Goal: Task Accomplishment & Management: Complete application form

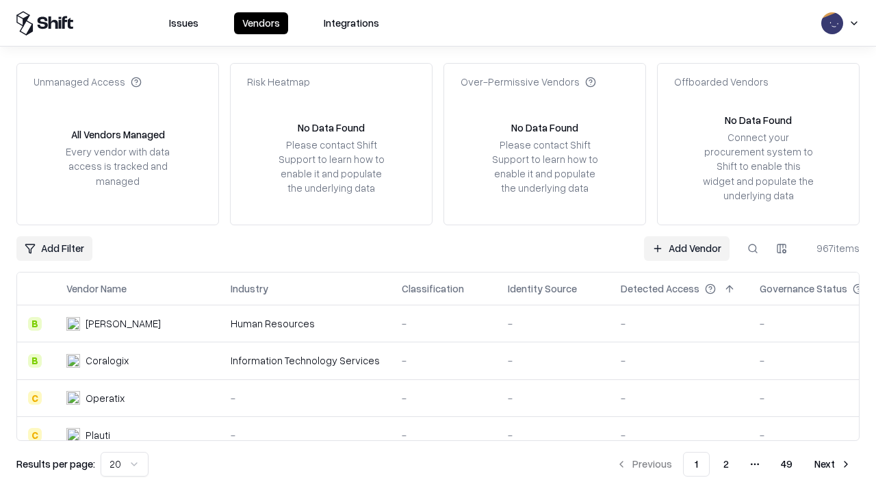
click at [687, 248] on link "Add Vendor" at bounding box center [687, 248] width 86 height 25
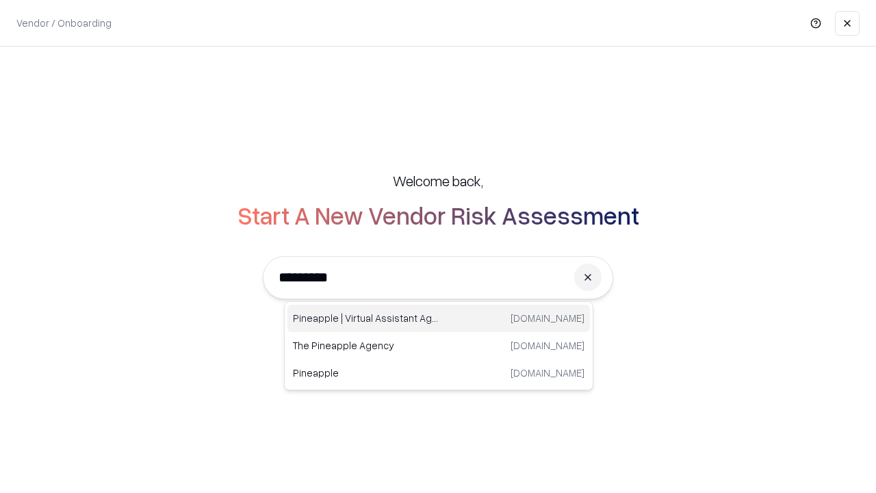
click at [439, 318] on div "Pineapple | Virtual Assistant Agency trypineapple.com" at bounding box center [439, 318] width 303 height 27
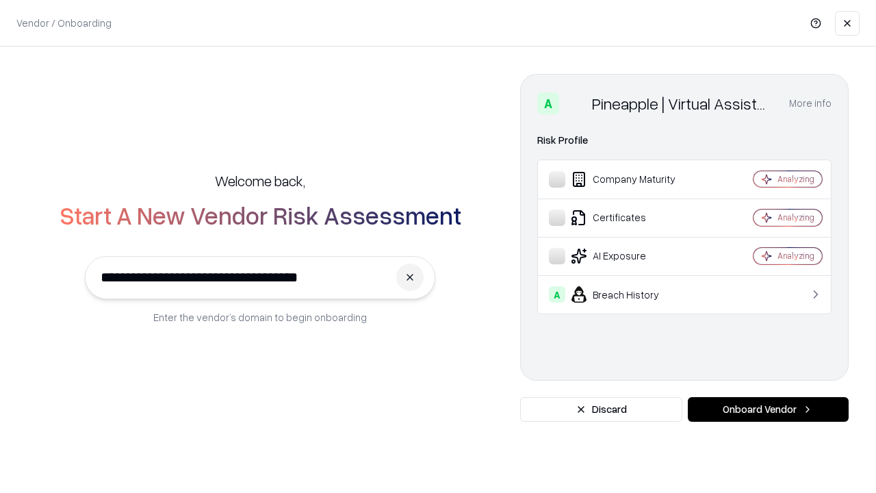
type input "**********"
click at [768, 409] on button "Onboard Vendor" at bounding box center [768, 409] width 161 height 25
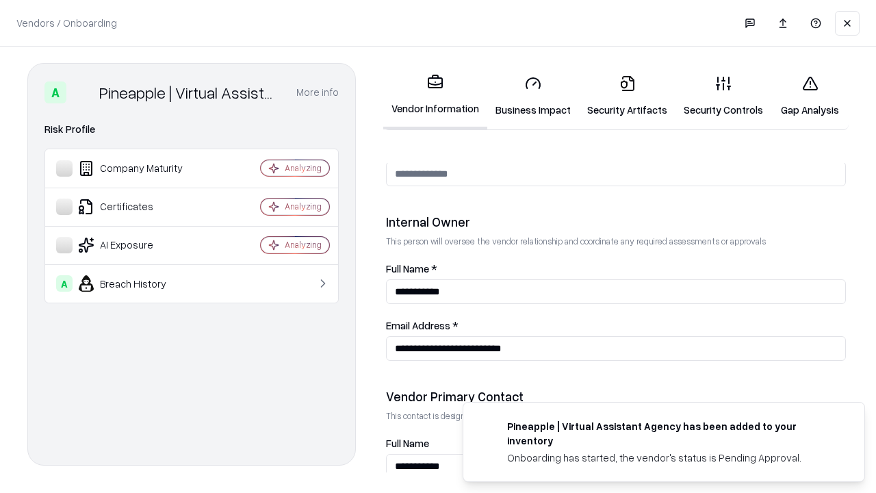
scroll to position [709, 0]
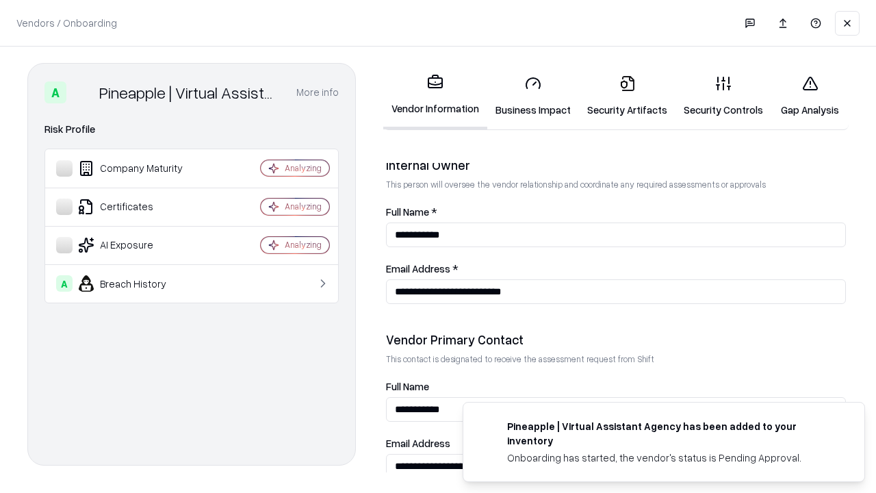
click at [533, 96] on link "Business Impact" at bounding box center [533, 96] width 92 height 64
click at [627, 96] on link "Security Artifacts" at bounding box center [627, 96] width 97 height 64
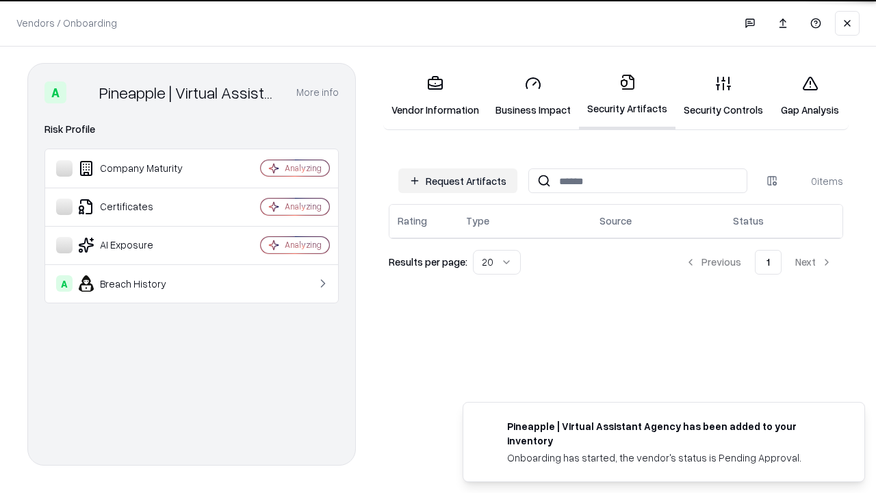
click at [458, 181] on button "Request Artifacts" at bounding box center [457, 180] width 119 height 25
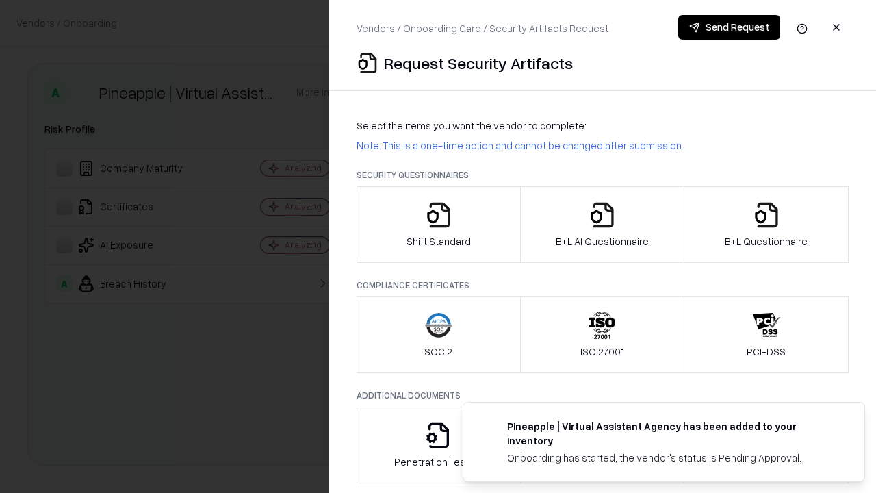
click at [438, 225] on icon "button" at bounding box center [438, 214] width 27 height 27
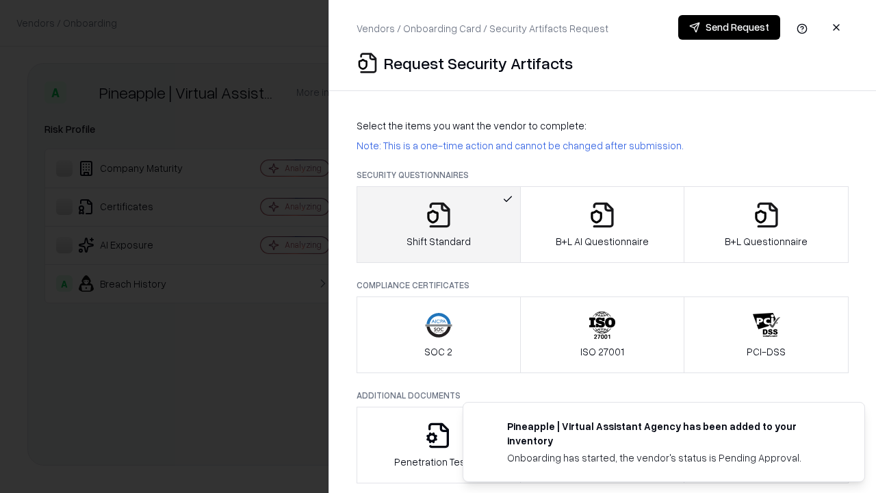
click at [729, 27] on button "Send Request" at bounding box center [729, 27] width 102 height 25
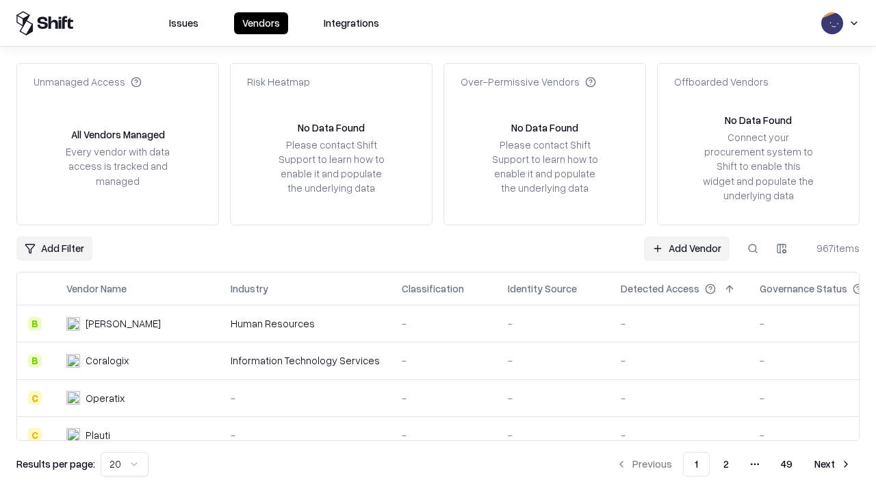
click at [753, 248] on button at bounding box center [753, 248] width 25 height 25
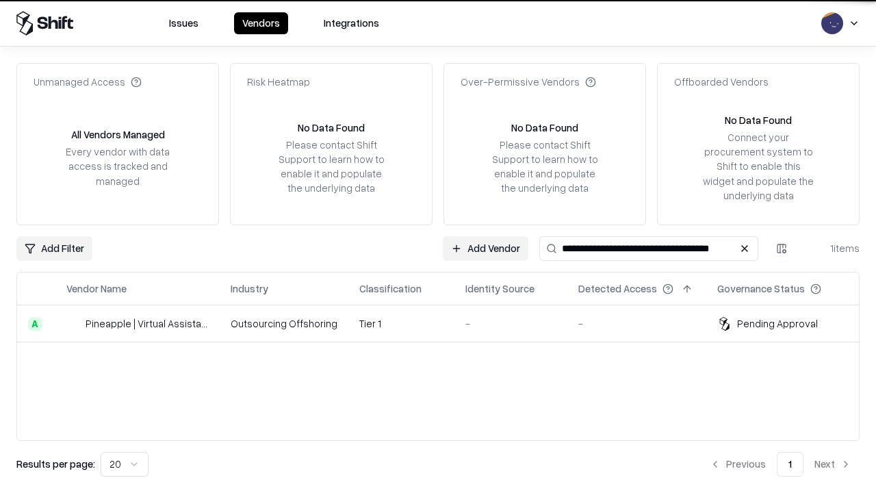
type input "**********"
click at [446, 323] on td "Tier 1" at bounding box center [401, 323] width 106 height 37
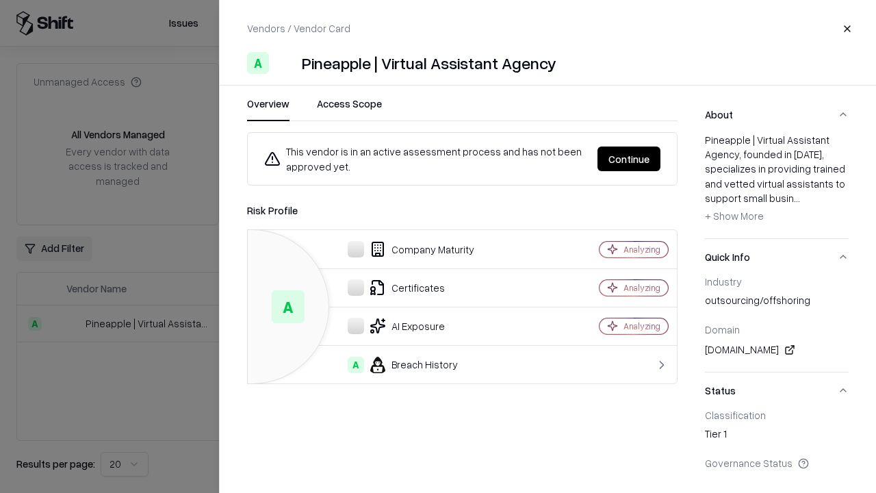
click at [629, 159] on button "Continue" at bounding box center [629, 158] width 63 height 25
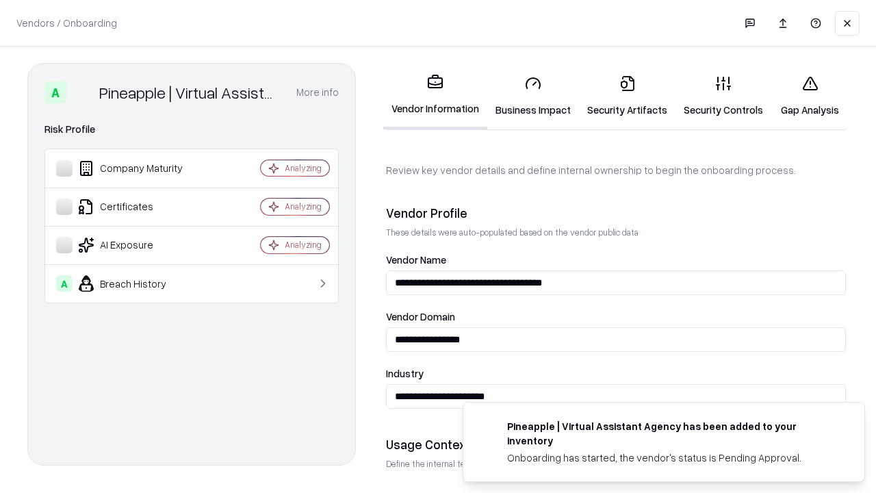
click at [627, 96] on link "Security Artifacts" at bounding box center [627, 96] width 97 height 64
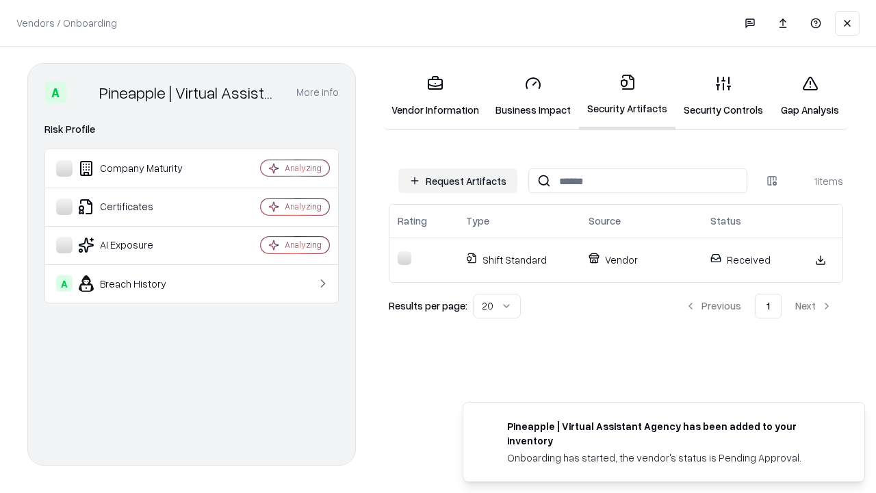
click at [724, 96] on link "Security Controls" at bounding box center [724, 96] width 96 height 64
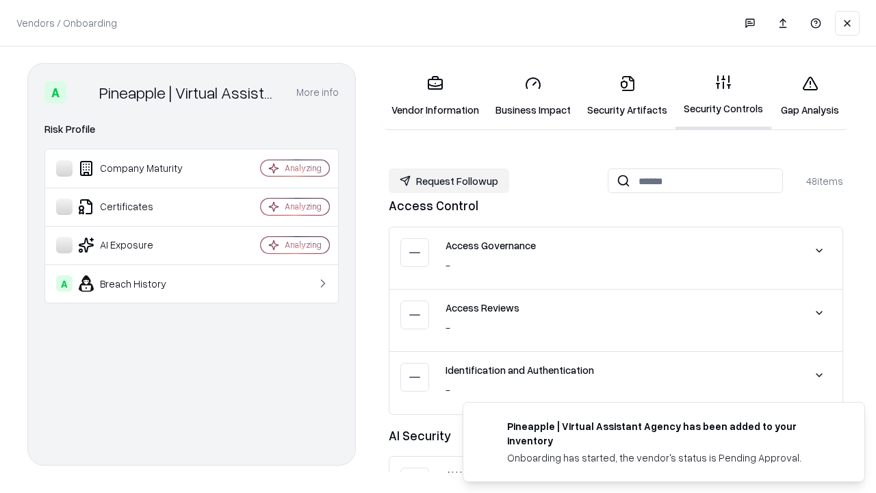
click at [449, 181] on button "Request Followup" at bounding box center [449, 180] width 120 height 25
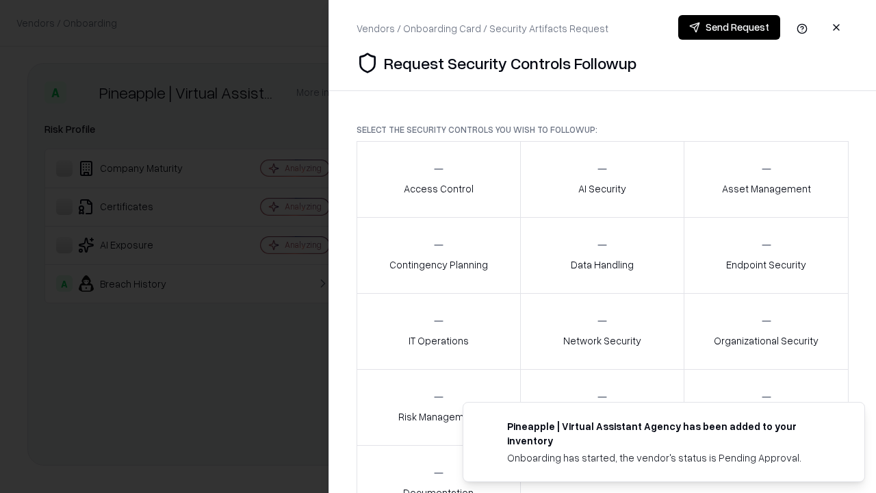
click at [438, 179] on div "Access Control" at bounding box center [439, 179] width 70 height 34
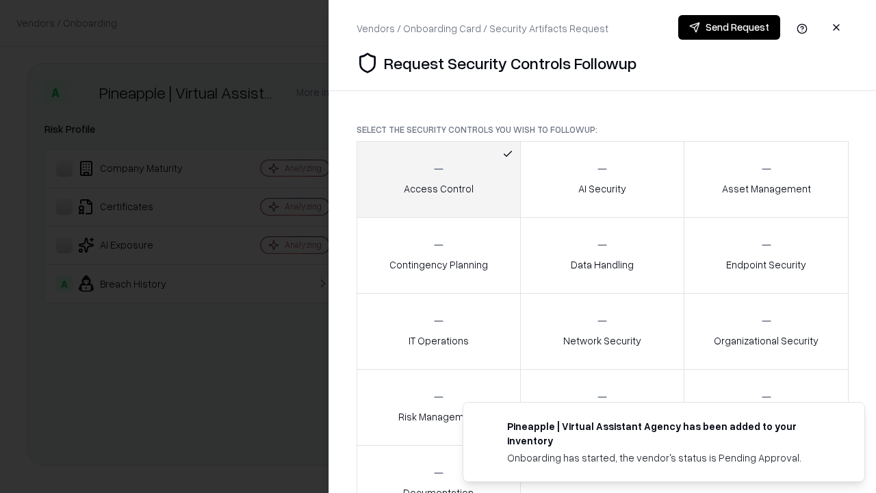
click at [729, 27] on button "Send Request" at bounding box center [729, 27] width 102 height 25
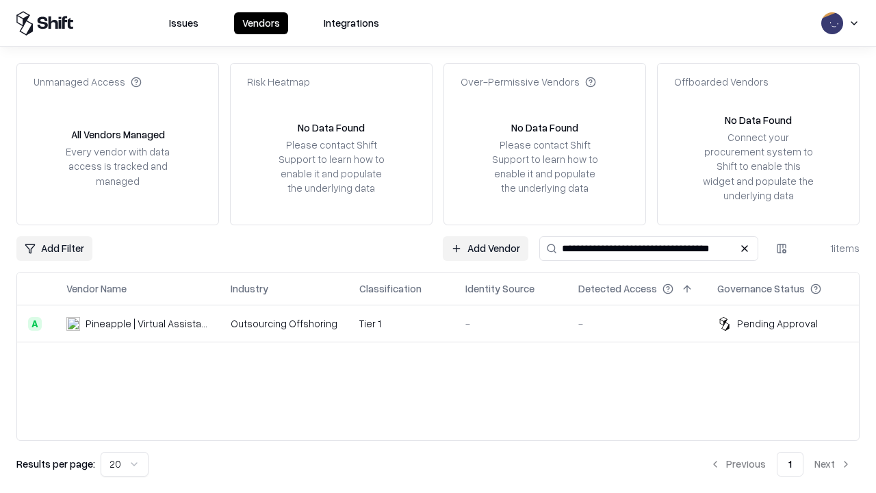
type input "**********"
click at [446, 323] on td "Tier 1" at bounding box center [401, 323] width 106 height 37
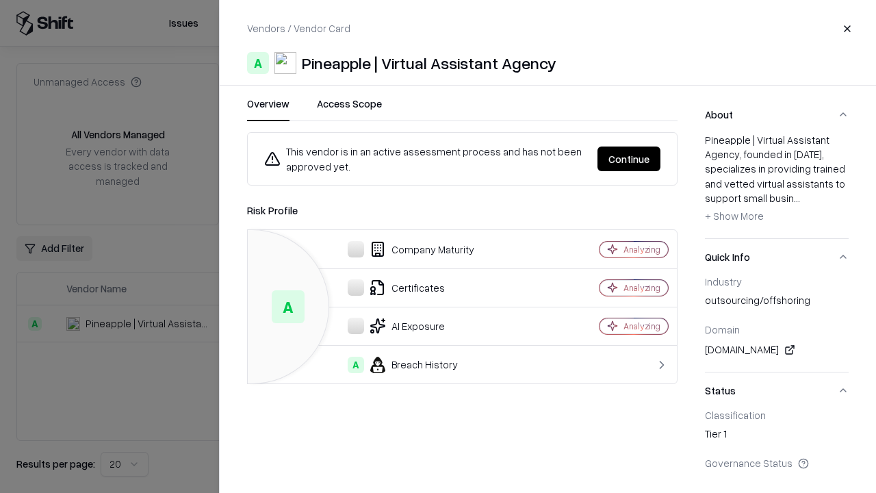
click at [629, 159] on button "Continue" at bounding box center [629, 158] width 63 height 25
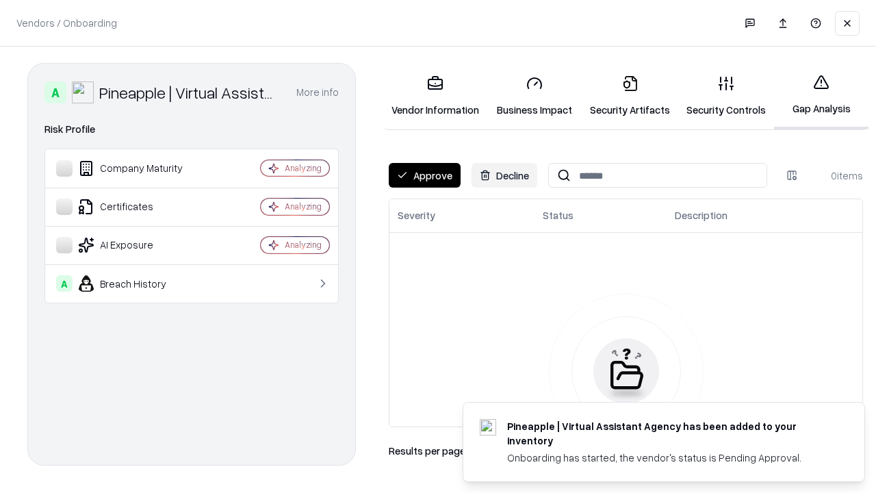
click at [424, 175] on button "Approve" at bounding box center [425, 175] width 72 height 25
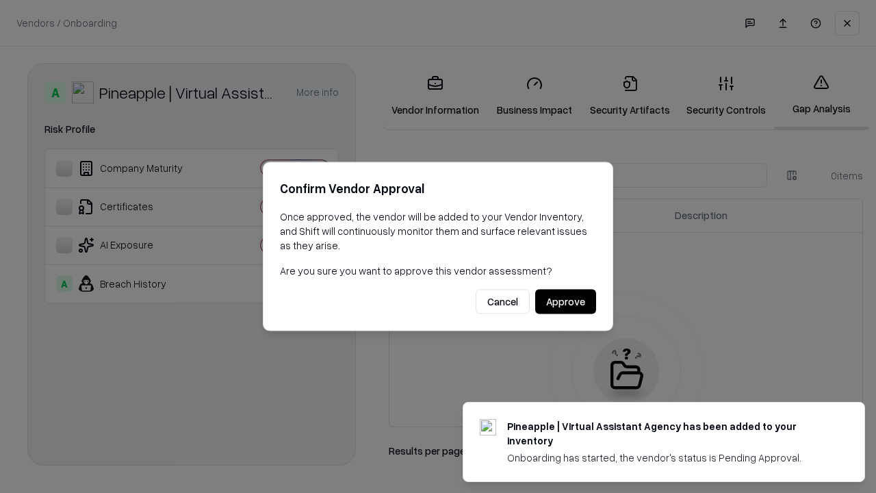
click at [565, 301] on button "Approve" at bounding box center [565, 302] width 61 height 25
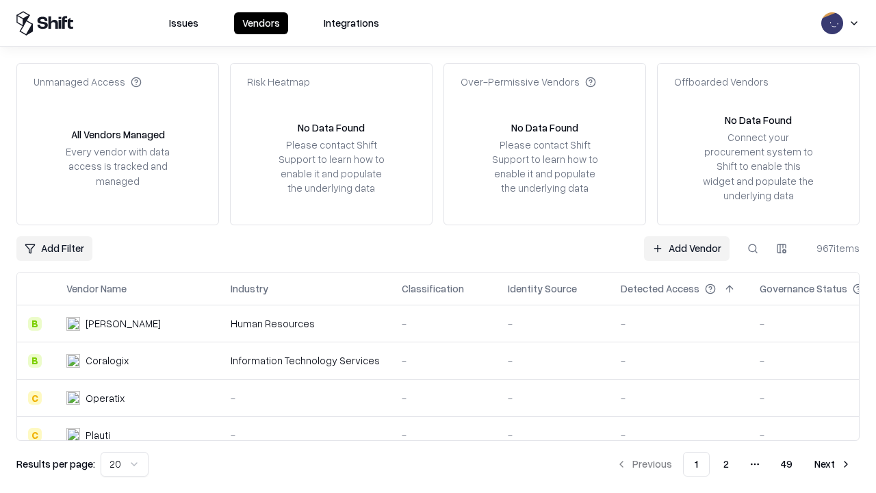
type input "**********"
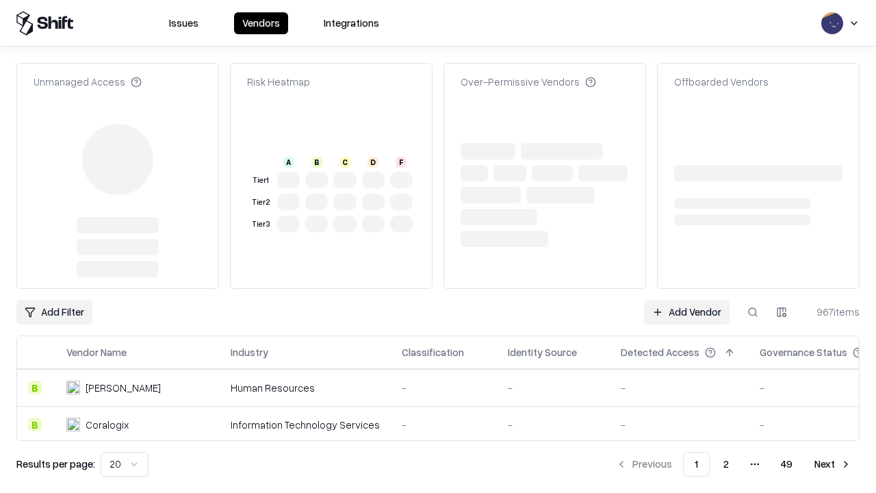
click at [687, 300] on link "Add Vendor" at bounding box center [687, 312] width 86 height 25
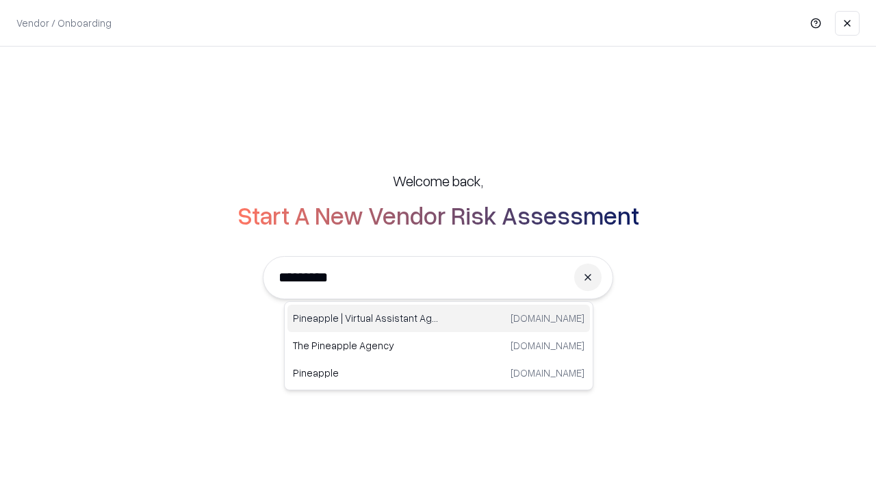
click at [439, 318] on div "Pineapple | Virtual Assistant Agency trypineapple.com" at bounding box center [439, 318] width 303 height 27
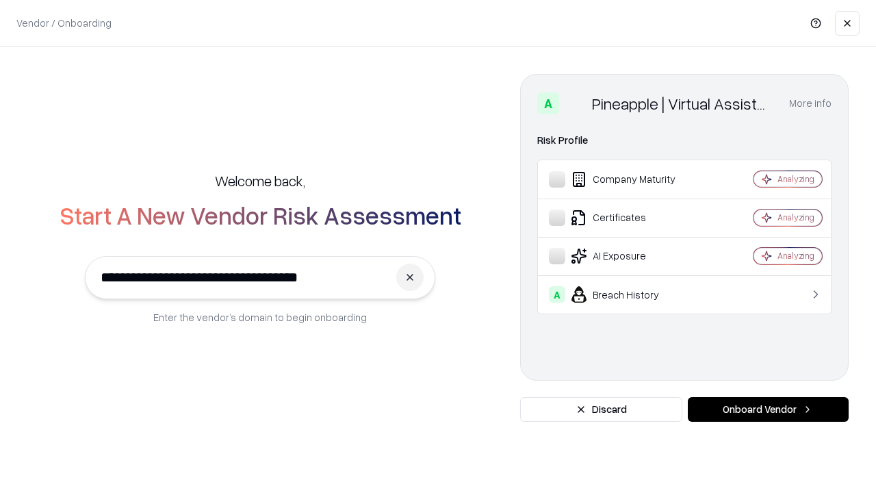
type input "**********"
click at [768, 409] on button "Onboard Vendor" at bounding box center [768, 409] width 161 height 25
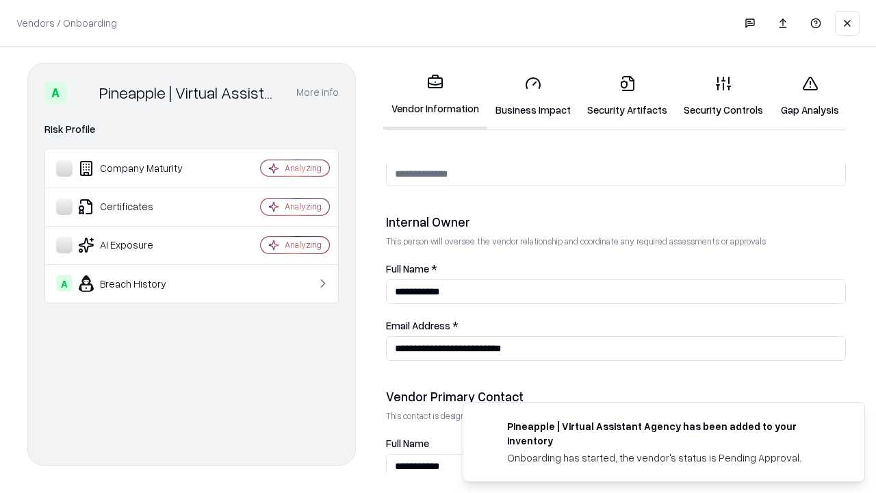
scroll to position [709, 0]
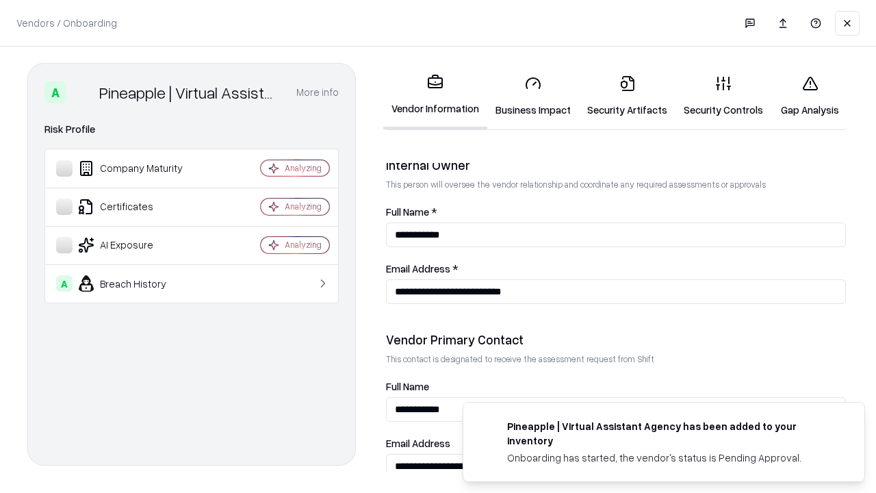
click at [810, 96] on link "Gap Analysis" at bounding box center [809, 96] width 77 height 64
